Goal: Navigation & Orientation: Find specific page/section

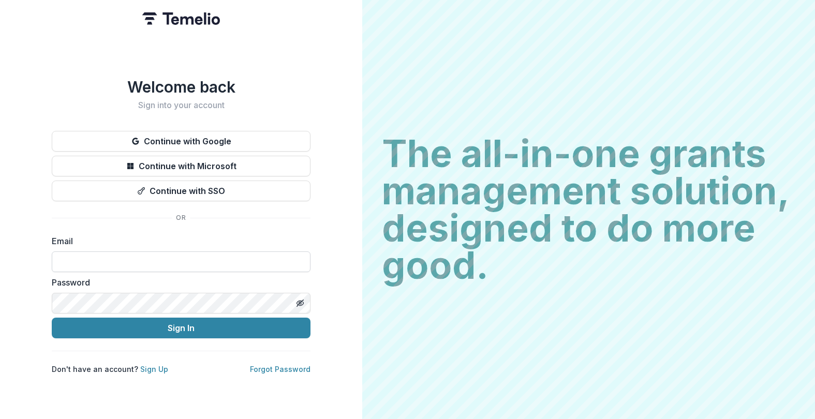
click at [286, 260] on input at bounding box center [181, 262] width 259 height 21
type input "**********"
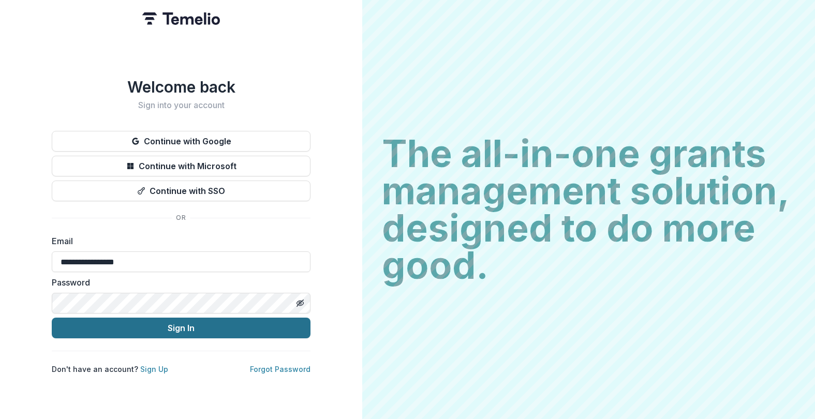
click at [185, 327] on button "Sign In" at bounding box center [181, 328] width 259 height 21
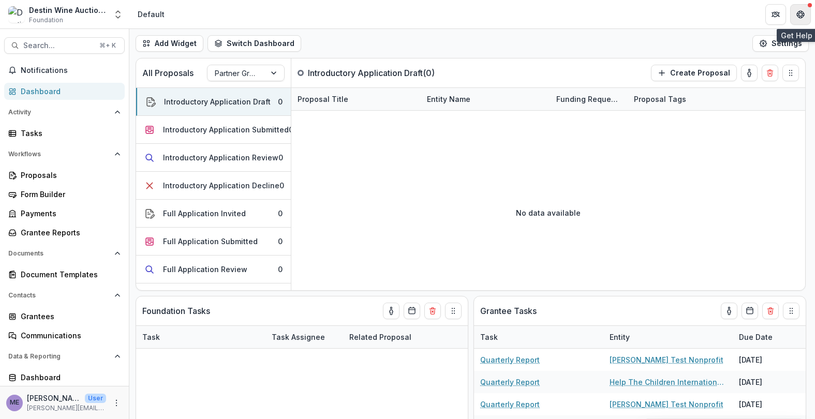
click at [800, 13] on icon "Get Help" at bounding box center [800, 14] width 8 height 8
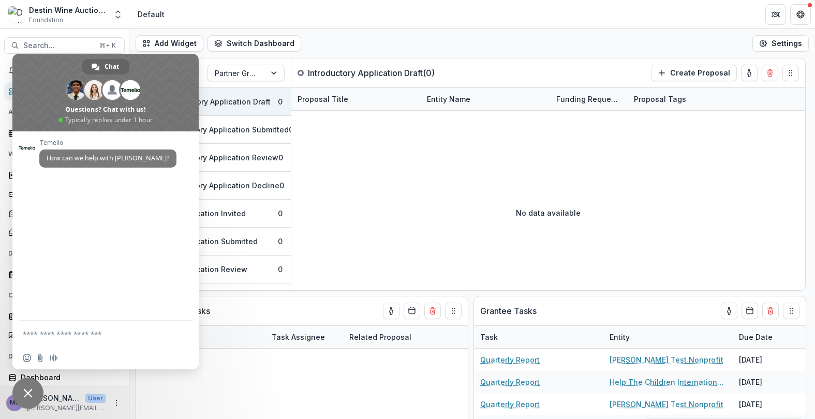
click at [660, 19] on header "Default" at bounding box center [472, 14] width 686 height 28
drag, startPoint x: 161, startPoint y: 65, endPoint x: 514, endPoint y: 86, distance: 353.6
click at [553, 87] on body "Skip to content Destin Wine Auction Workflow Sandbox Foundation Aggregate Analy…" at bounding box center [407, 209] width 815 height 419
click at [25, 390] on span "Close chat" at bounding box center [27, 393] width 9 height 9
